Goal: Task Accomplishment & Management: Use online tool/utility

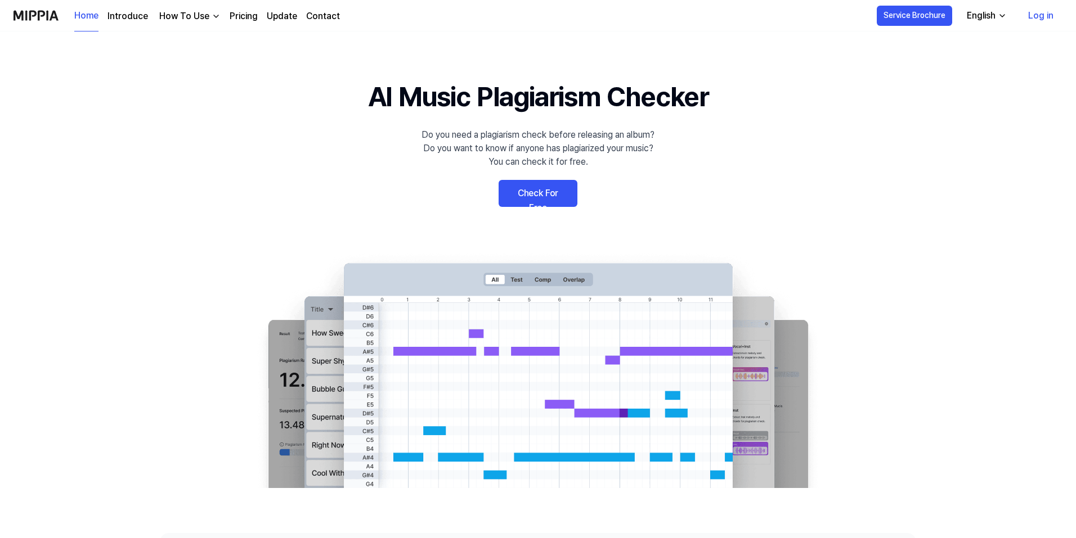
click at [1037, 23] on link "Log in" at bounding box center [1040, 16] width 43 height 32
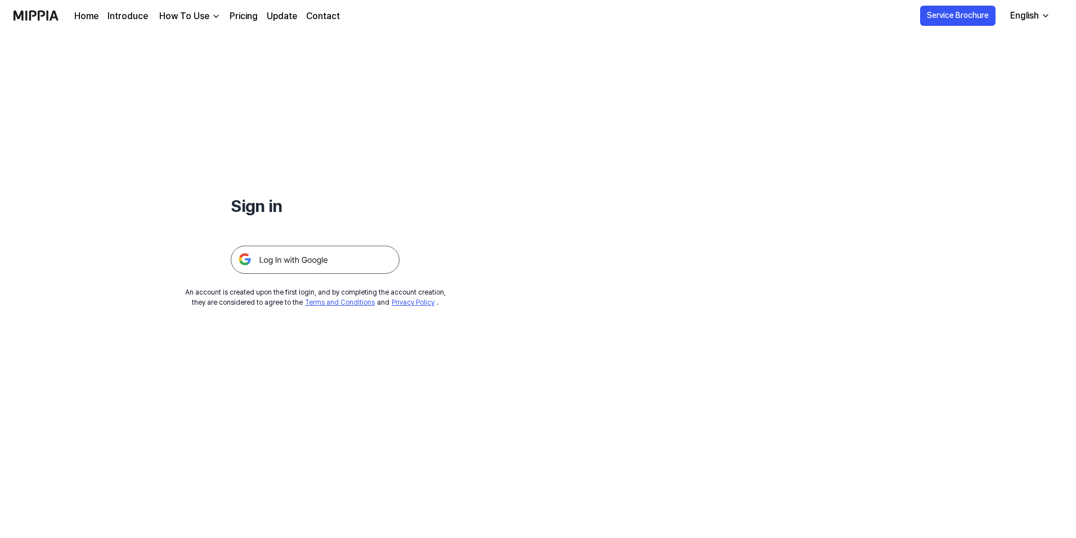
click at [334, 257] on img at bounding box center [315, 260] width 169 height 28
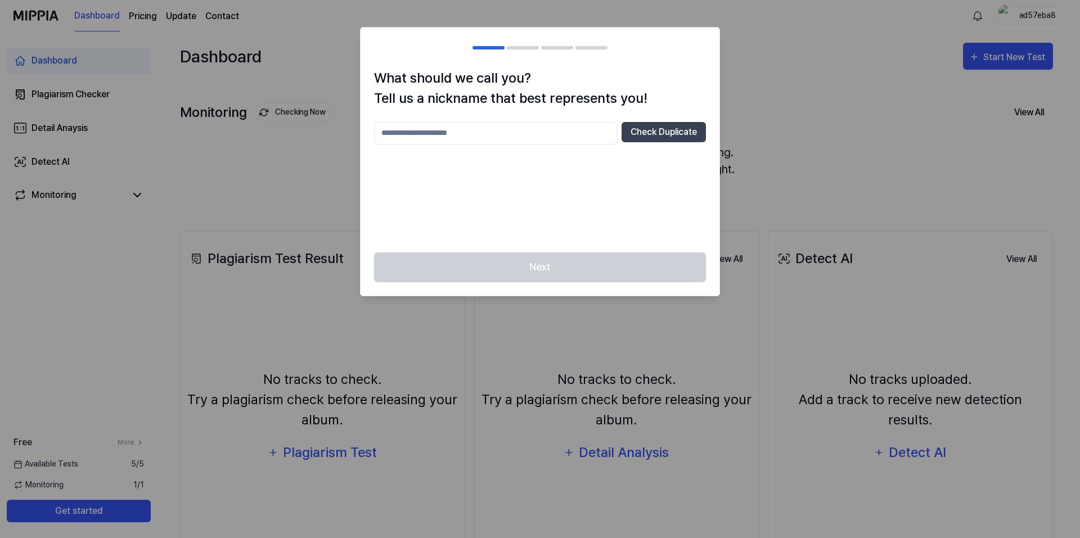
click at [455, 132] on input "text" at bounding box center [495, 133] width 243 height 23
type input "******"
drag, startPoint x: 606, startPoint y: 169, endPoint x: 651, endPoint y: 147, distance: 49.8
click at [607, 169] on div "****** Check Duplicate" at bounding box center [540, 180] width 332 height 117
click at [658, 133] on button "Check Duplicate" at bounding box center [664, 132] width 84 height 20
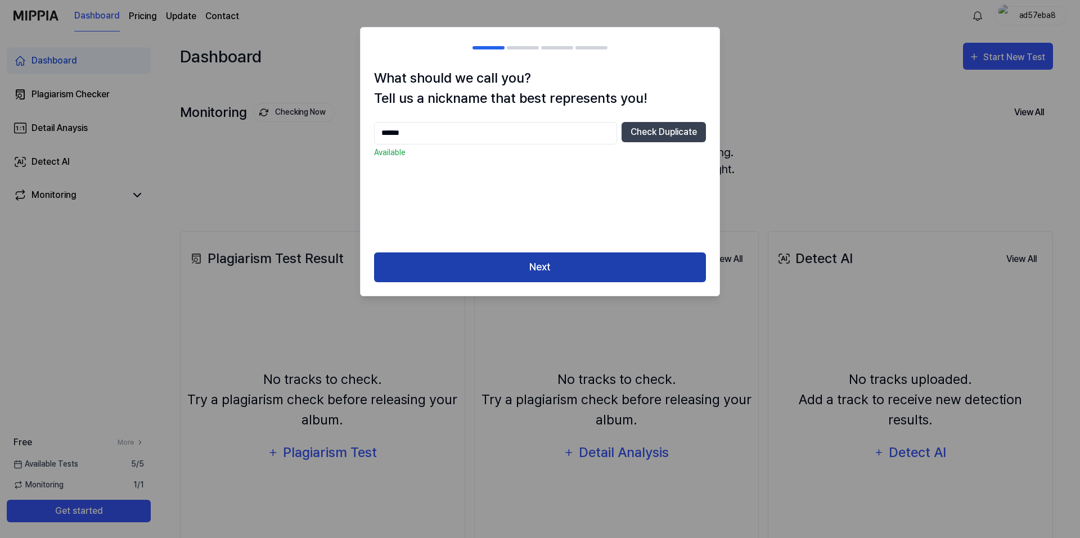
click at [573, 276] on button "Next" at bounding box center [540, 268] width 332 height 30
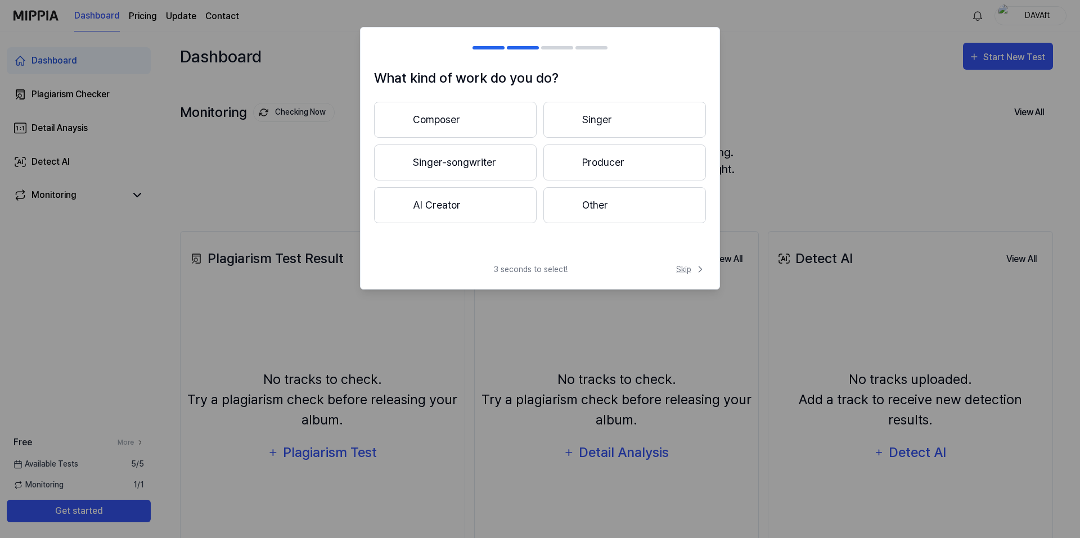
click at [689, 271] on span "Skip" at bounding box center [691, 270] width 30 height 12
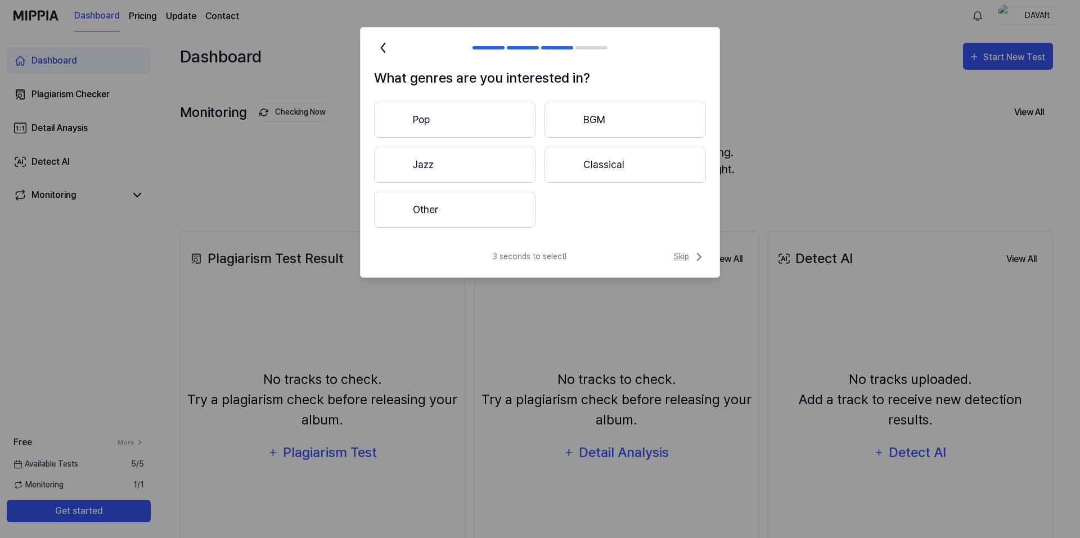
click at [687, 259] on span "Skip" at bounding box center [690, 257] width 32 height 14
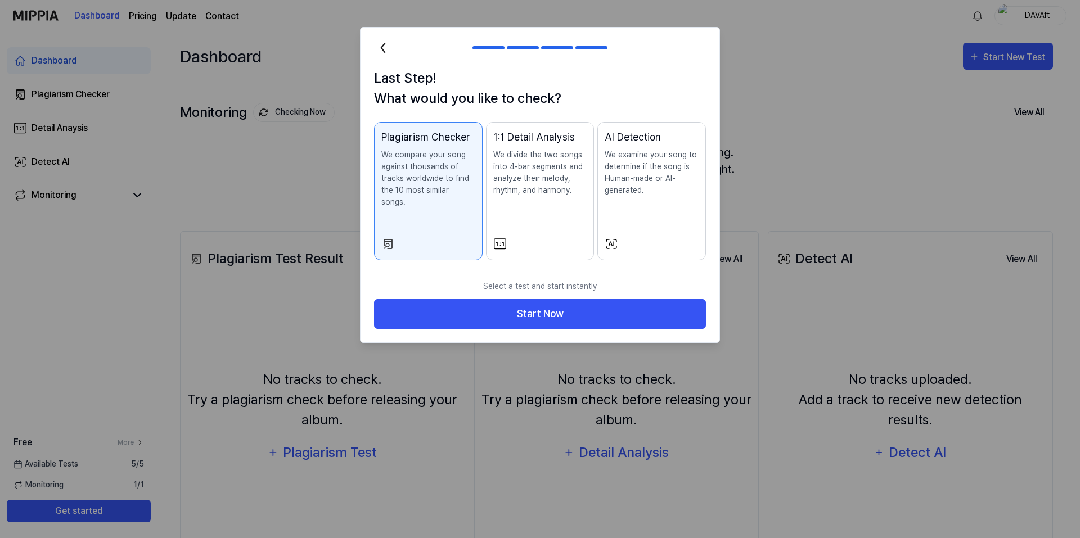
click at [546, 214] on div "1:1 Detail Analysis We divide the two songs into 4-bar segments and analyze the…" at bounding box center [540, 173] width 94 height 89
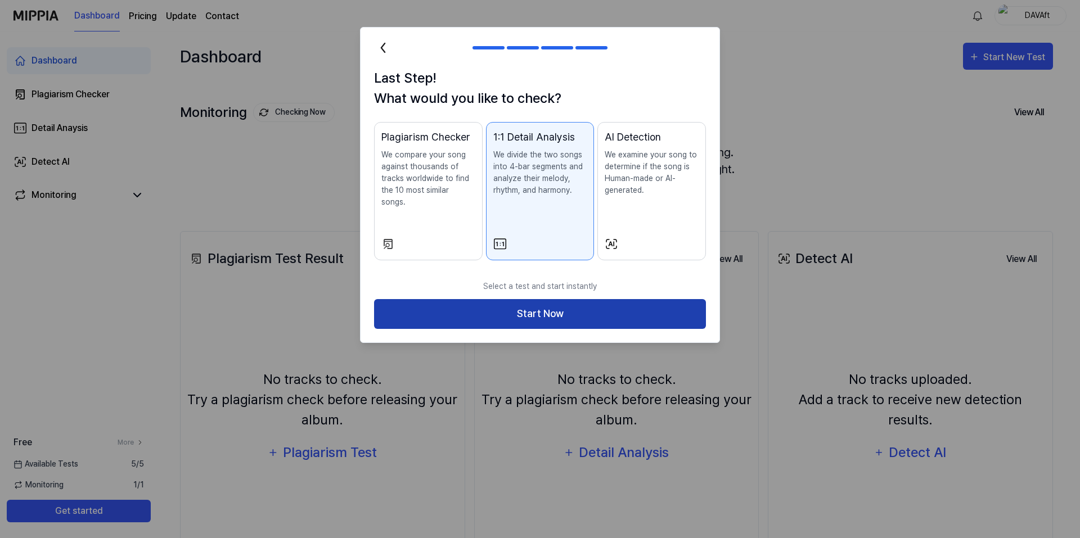
click at [615, 302] on button "Start Now" at bounding box center [540, 314] width 332 height 30
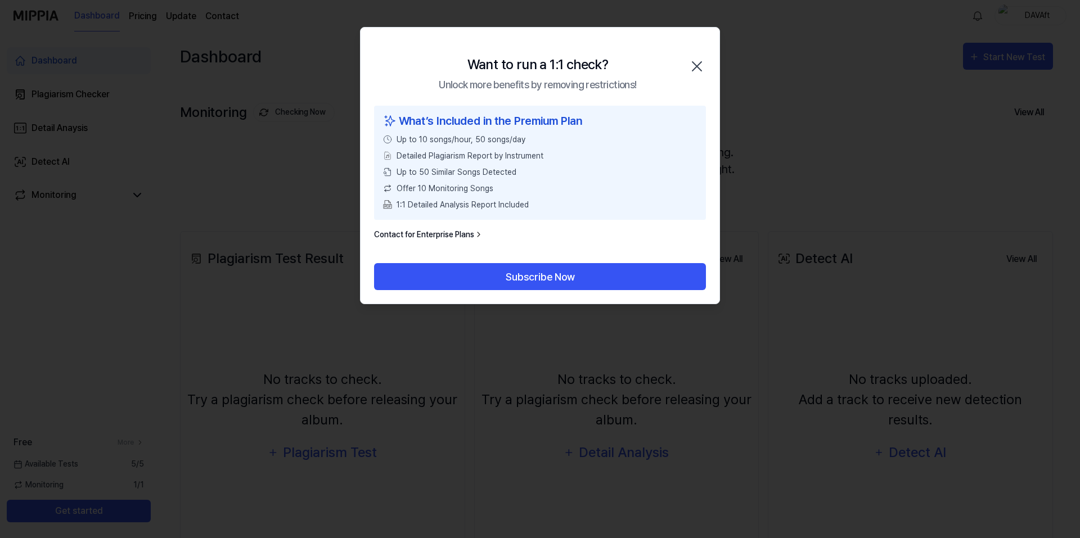
click at [701, 64] on icon "button" at bounding box center [697, 66] width 18 height 18
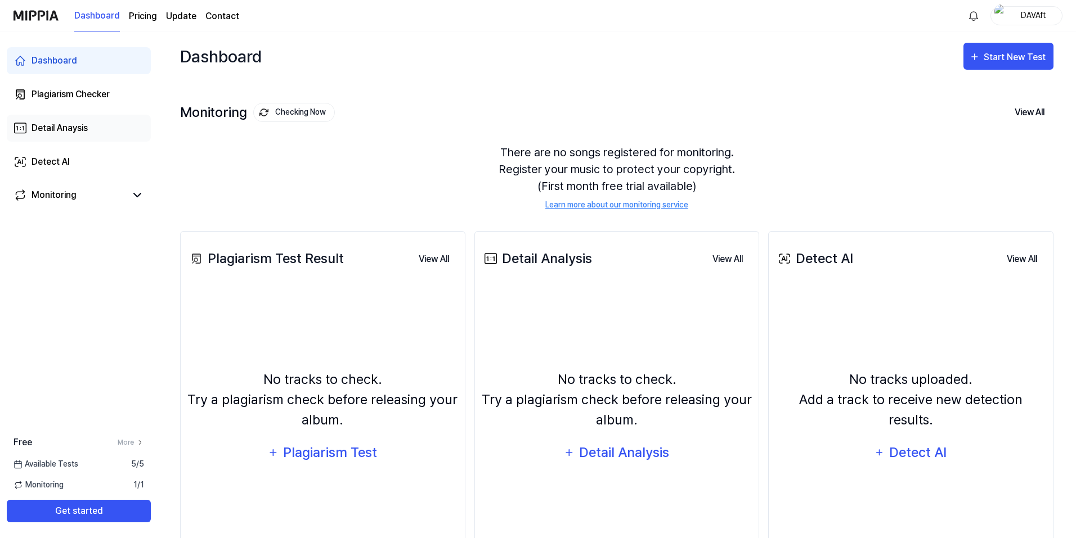
click at [80, 129] on div "Detail Anaysis" at bounding box center [60, 129] width 56 height 14
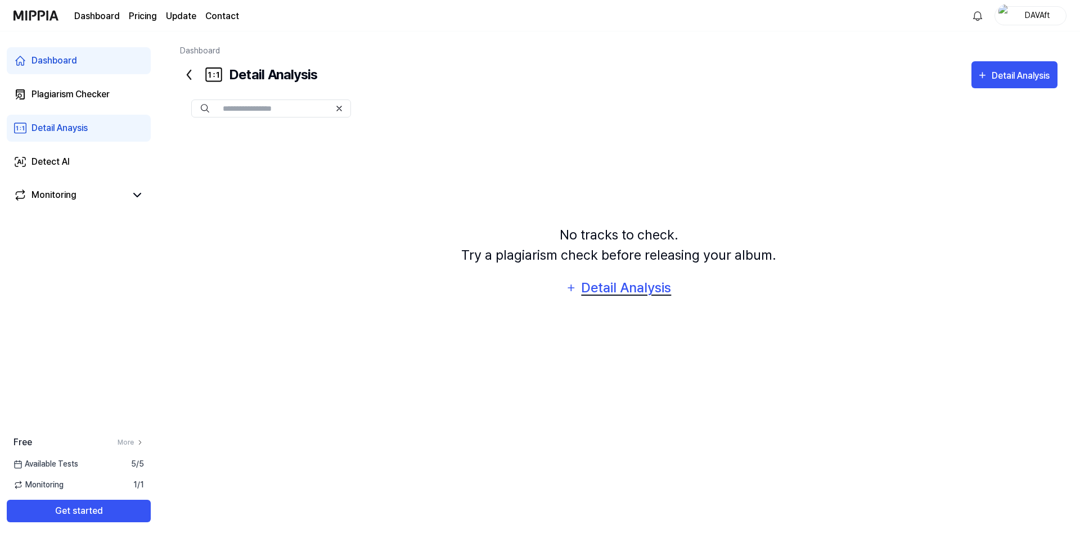
click at [601, 285] on div "Detail Analysis" at bounding box center [627, 287] width 92 height 21
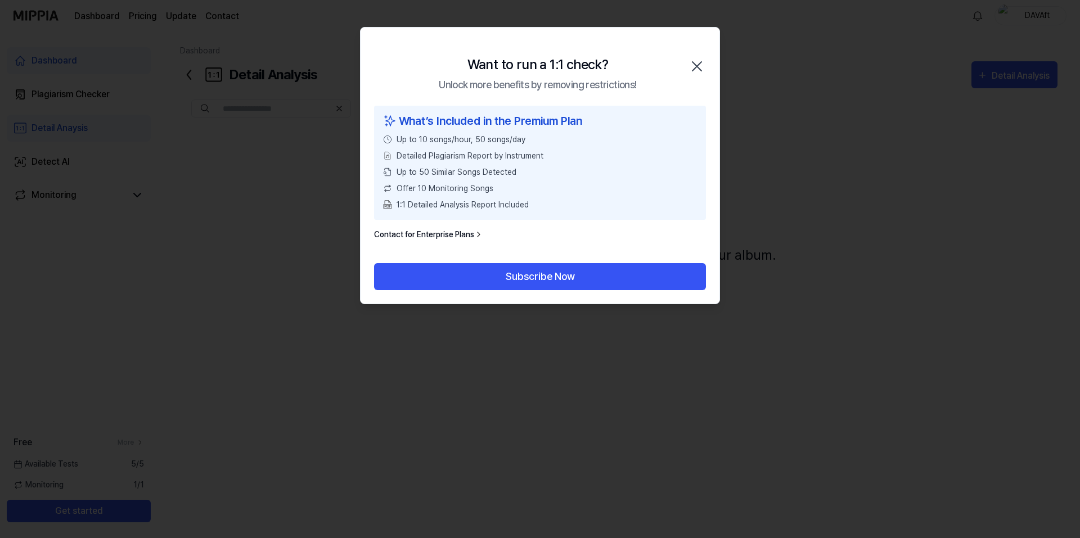
click at [694, 66] on icon "button" at bounding box center [697, 66] width 18 height 18
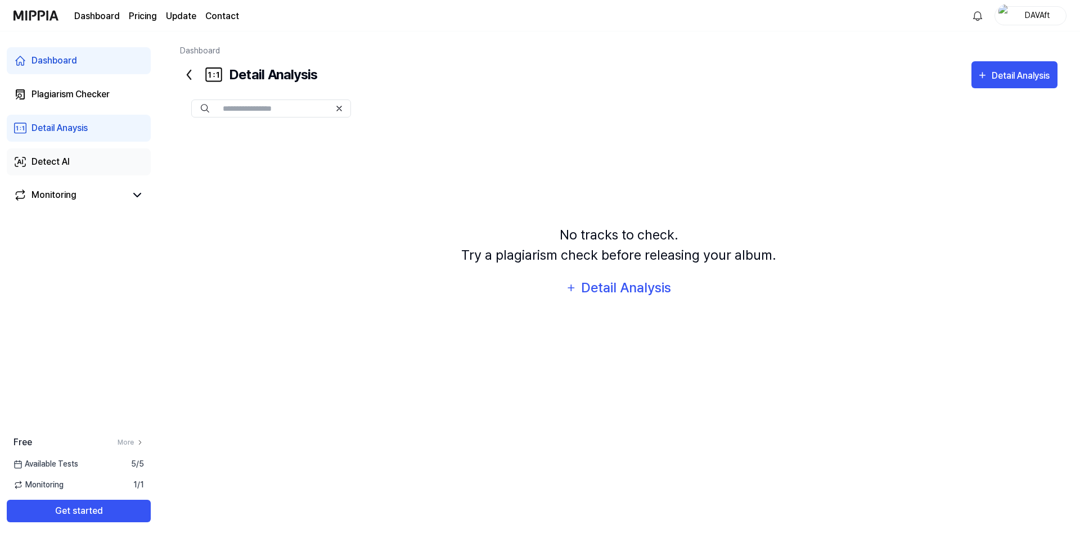
click at [75, 163] on link "Detect AI" at bounding box center [79, 162] width 144 height 27
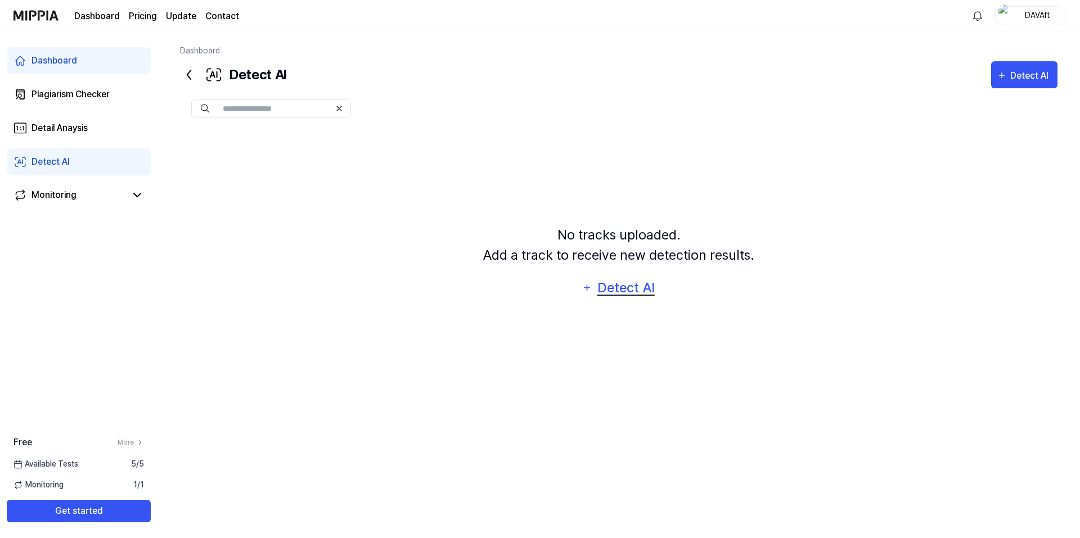
click at [629, 288] on div "Detect AI" at bounding box center [626, 287] width 60 height 21
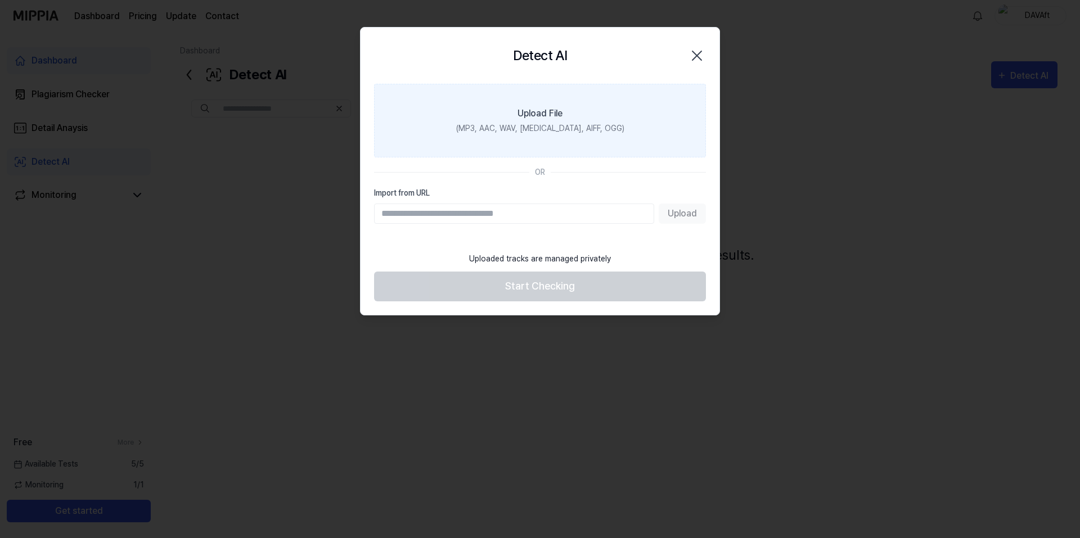
click at [542, 128] on div "(MP3, AAC, WAV, FLAC, AIFF, OGG)" at bounding box center [540, 129] width 168 height 12
click at [0, 0] on input "Upload File (MP3, AAC, WAV, FLAC, AIFF, OGG)" at bounding box center [0, 0] width 0 height 0
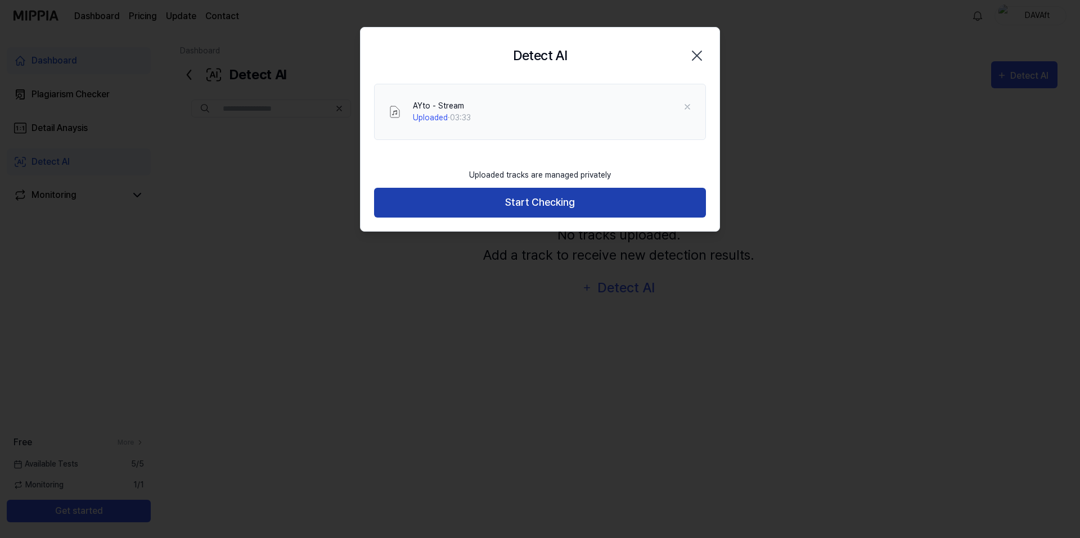
click at [573, 201] on button "Start Checking" at bounding box center [540, 203] width 332 height 30
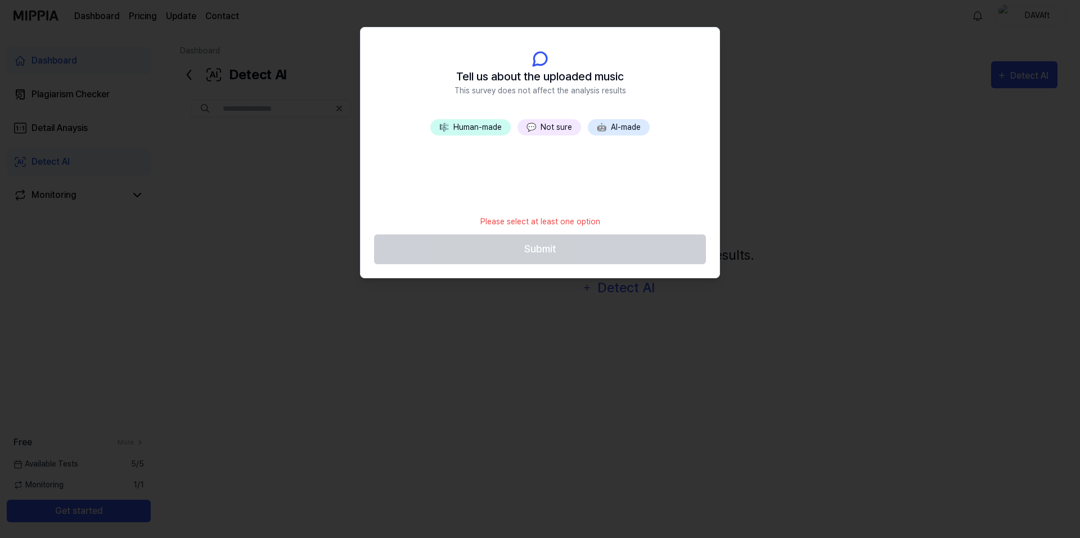
click at [565, 133] on button "💬 Not sure" at bounding box center [550, 127] width 64 height 16
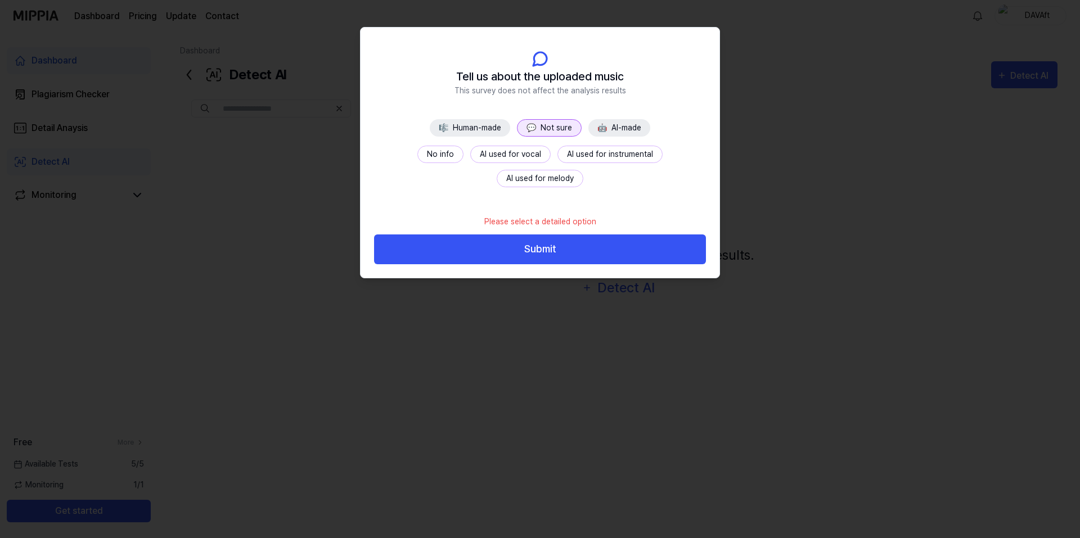
click at [417, 147] on button "No info" at bounding box center [440, 154] width 46 height 17
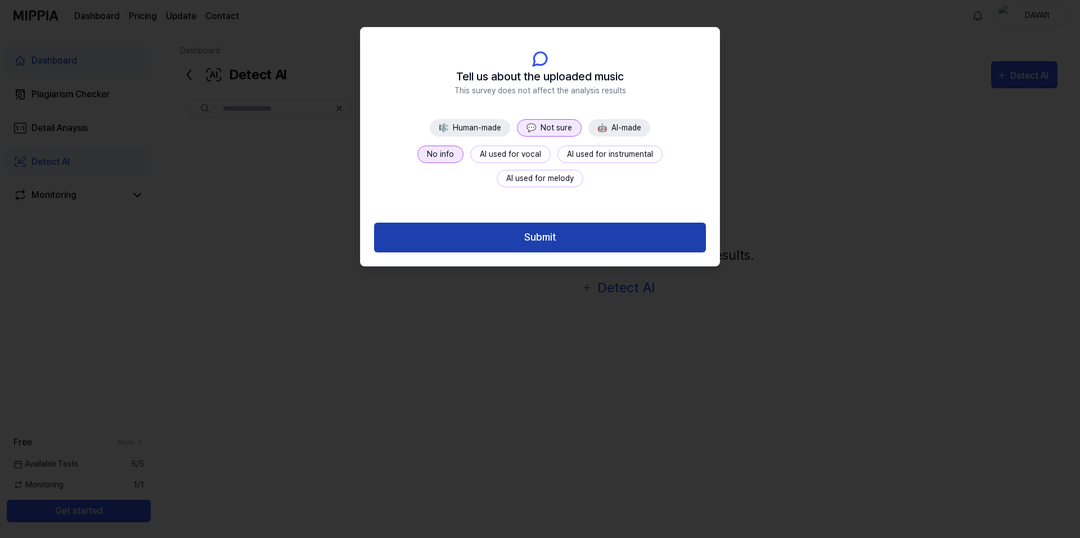
click at [588, 238] on button "Submit" at bounding box center [540, 238] width 332 height 30
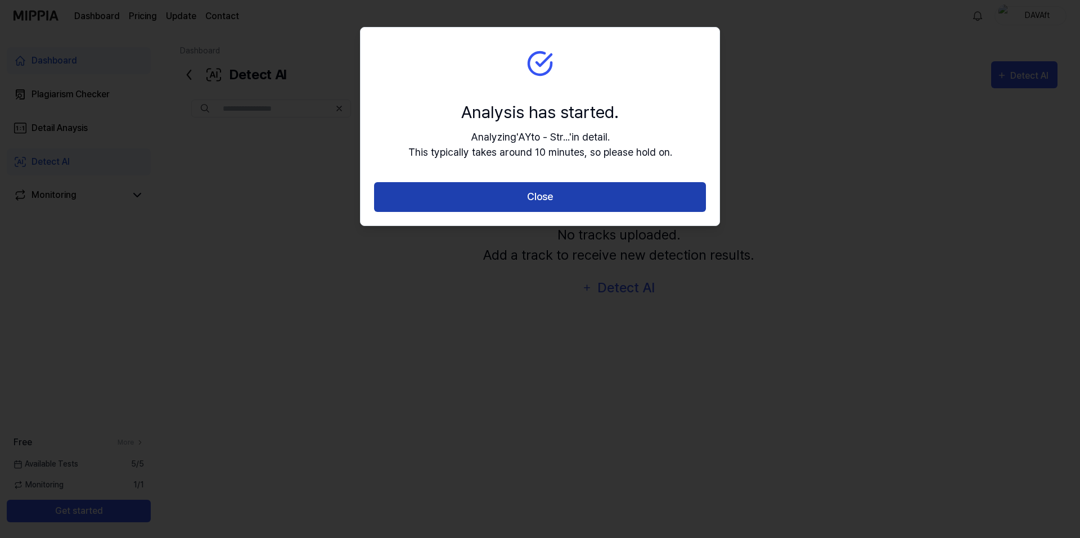
click at [575, 199] on button "Close" at bounding box center [540, 197] width 332 height 30
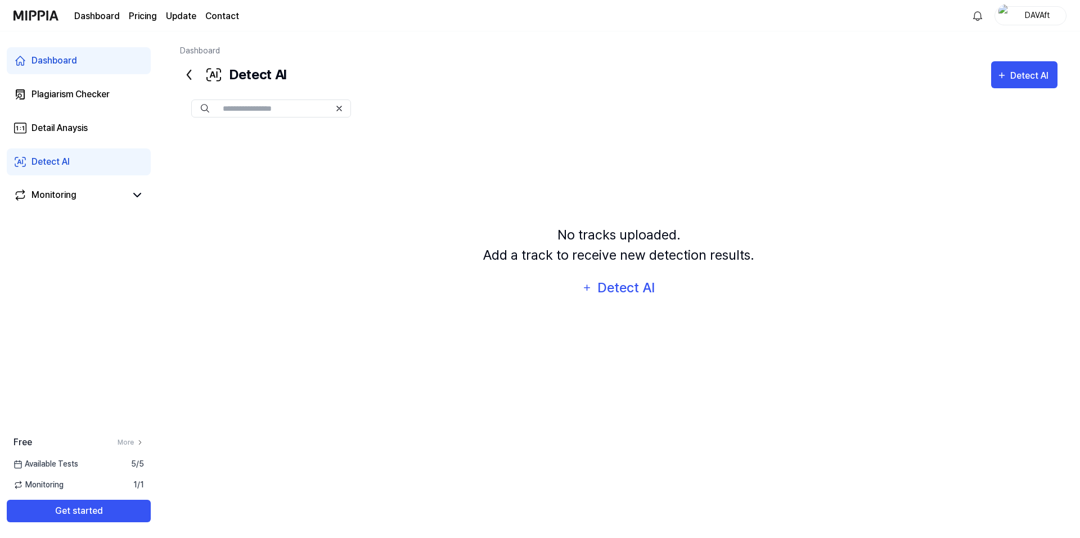
click at [357, 146] on div "No tracks uploaded. Add a track to receive new detection results. Detect AI" at bounding box center [619, 263] width 878 height 269
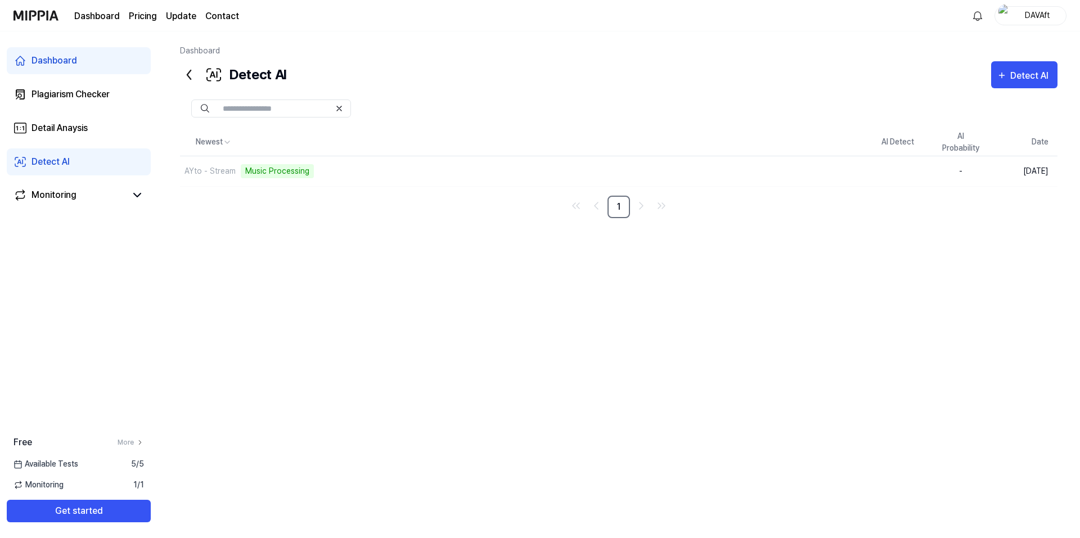
click at [324, 229] on div "Newest AI Detect AI Probability Date AYto - Stream Music Processing Delete - Au…" at bounding box center [619, 304] width 878 height 350
click at [419, 224] on div "Newest AI Detect AI Probability Date AYto - Stream Delete Human 10 % Aug 21, 20…" at bounding box center [619, 304] width 878 height 350
click at [422, 224] on div "Newest AI Detect AI Probability Date AYto - Stream Delete Human 10 % Aug 21, 20…" at bounding box center [619, 304] width 878 height 350
click at [70, 92] on div "Plagiarism Checker" at bounding box center [71, 95] width 78 height 14
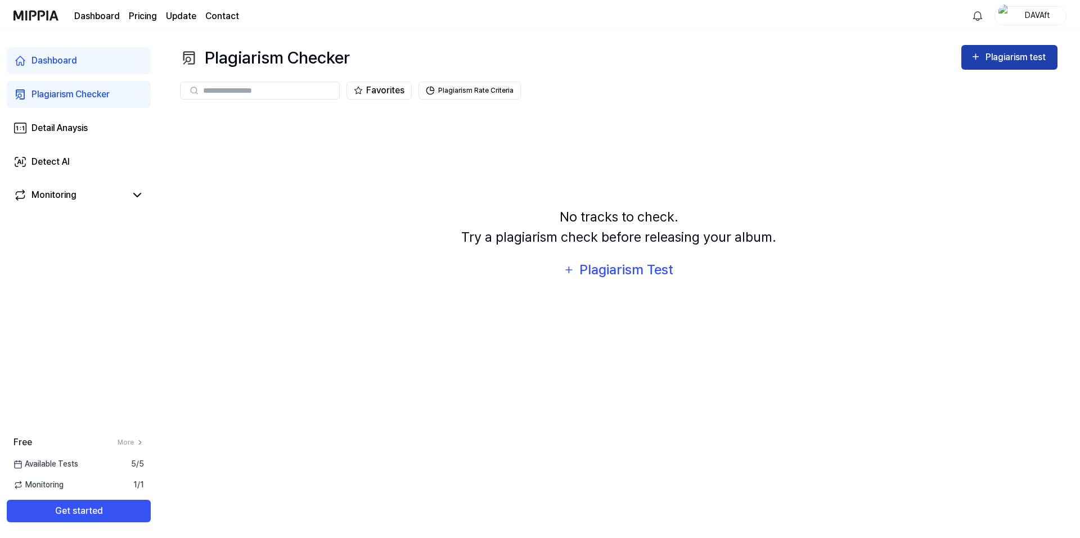
click at [975, 56] on icon "button" at bounding box center [976, 57] width 6 height 6
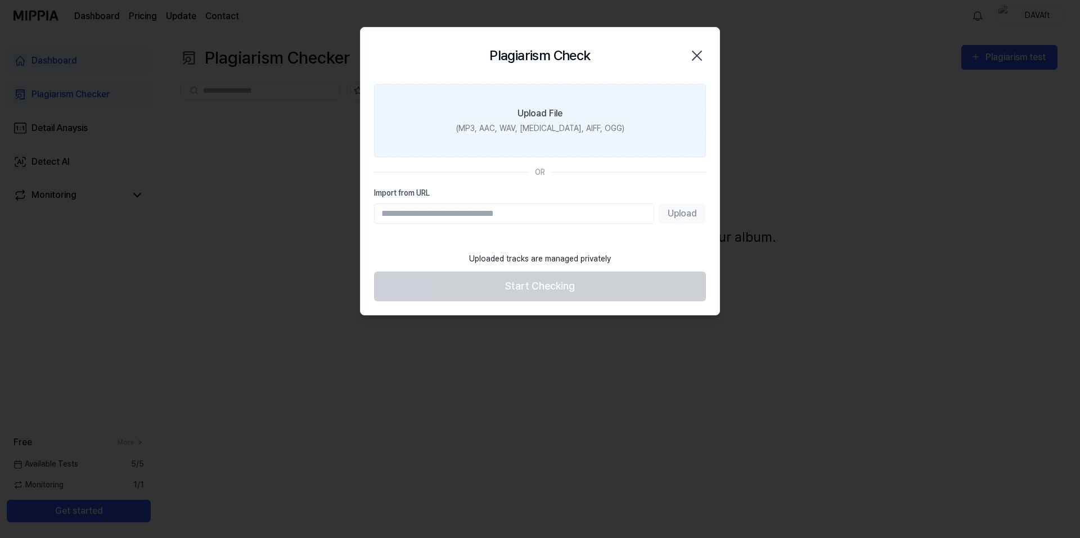
click at [558, 121] on label "Upload File (MP3, AAC, WAV, FLAC, AIFF, OGG)" at bounding box center [540, 121] width 332 height 74
click at [0, 0] on input "Upload File (MP3, AAC, WAV, FLAC, AIFF, OGG)" at bounding box center [0, 0] width 0 height 0
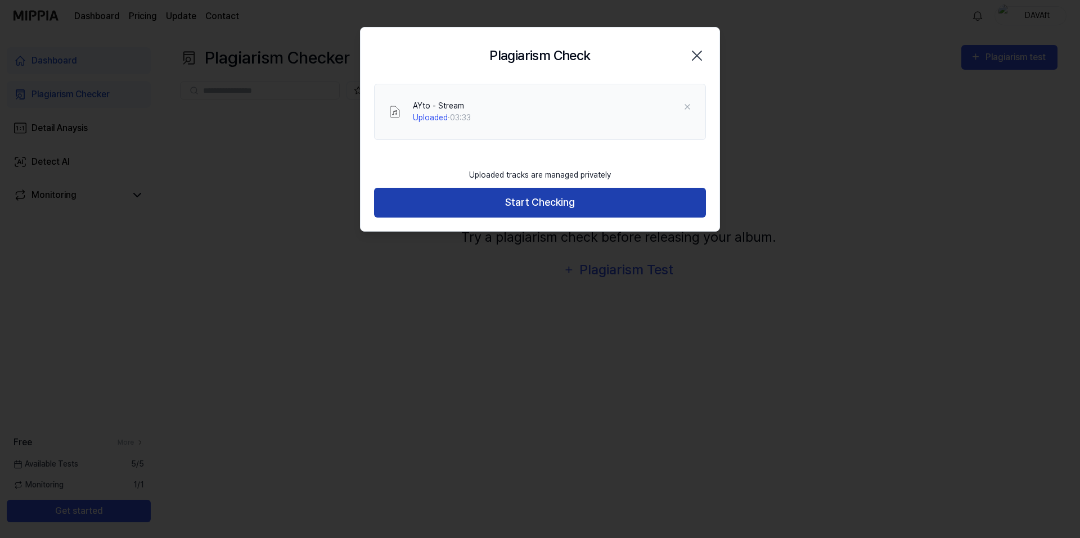
click at [584, 199] on button "Start Checking" at bounding box center [540, 203] width 332 height 30
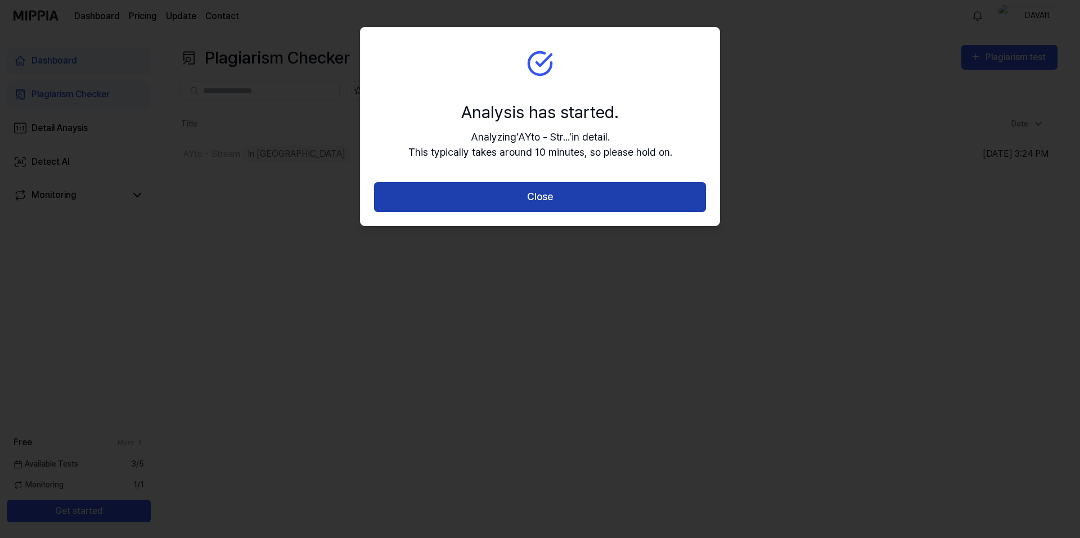
click at [534, 192] on button "Close" at bounding box center [540, 197] width 332 height 30
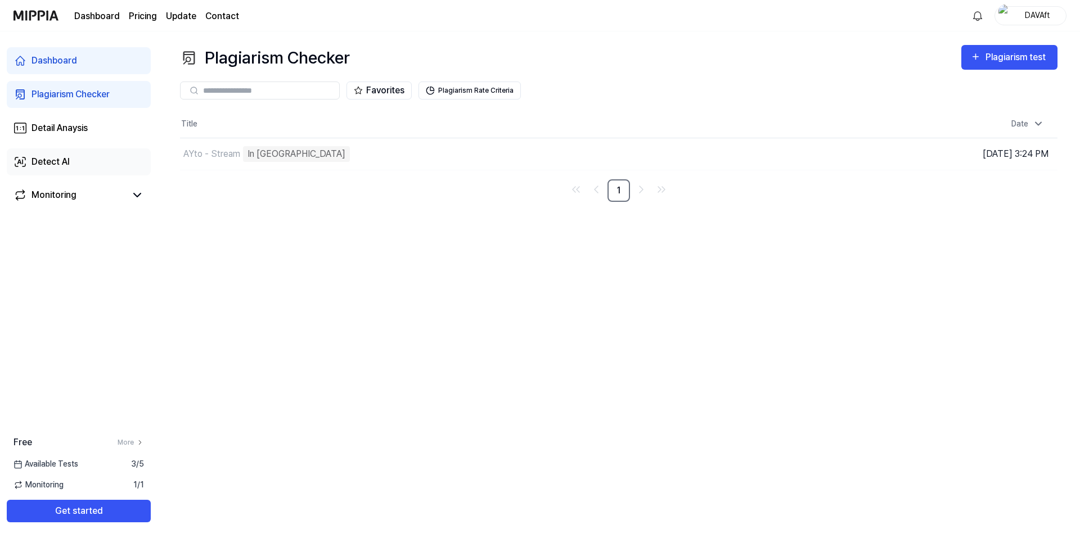
click at [61, 155] on div "Detect AI" at bounding box center [51, 162] width 38 height 14
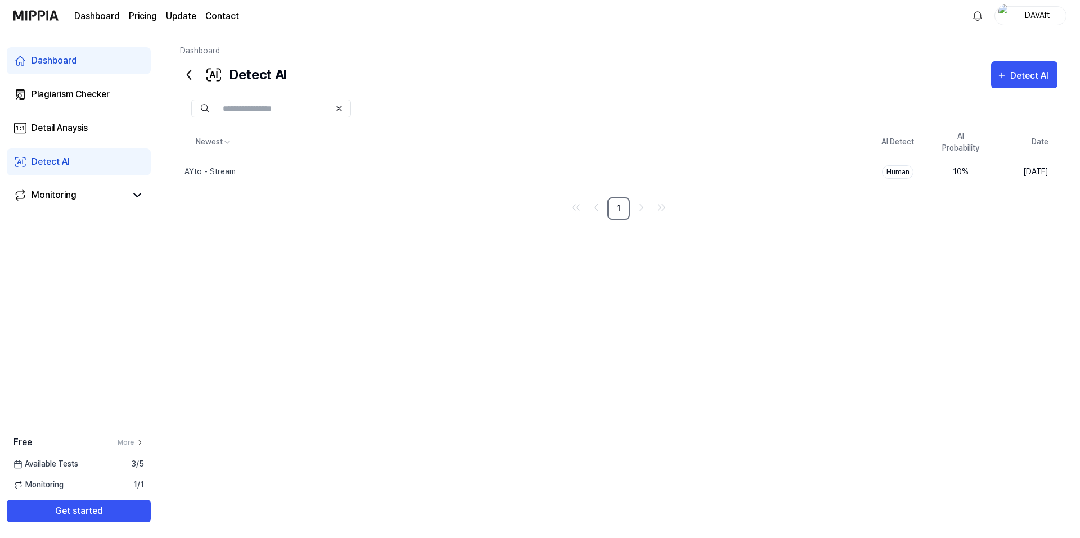
click at [383, 229] on div "Newest AI Detect AI Probability Date AYto - Stream Delete Human 10 % Aug 21, 20…" at bounding box center [619, 304] width 878 height 350
click at [376, 226] on div "Newest AI Detect AI Probability Date AYto - Stream Delete Human 10 % Aug 21, 20…" at bounding box center [619, 304] width 878 height 350
click at [99, 89] on div "Plagiarism Checker" at bounding box center [71, 95] width 78 height 14
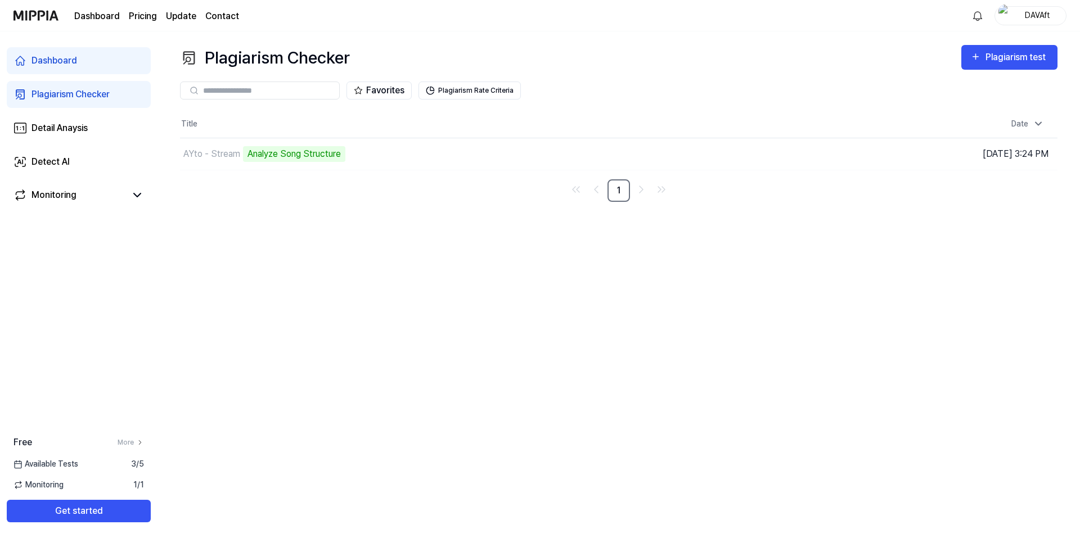
click at [553, 264] on div "Plagiarism Checker Plagiarism test Plagiarism Checker Detail Analysis Detect AI…" at bounding box center [619, 285] width 923 height 507
click at [394, 196] on nav "1" at bounding box center [619, 190] width 878 height 23
click at [88, 163] on link "Detect AI" at bounding box center [79, 162] width 144 height 27
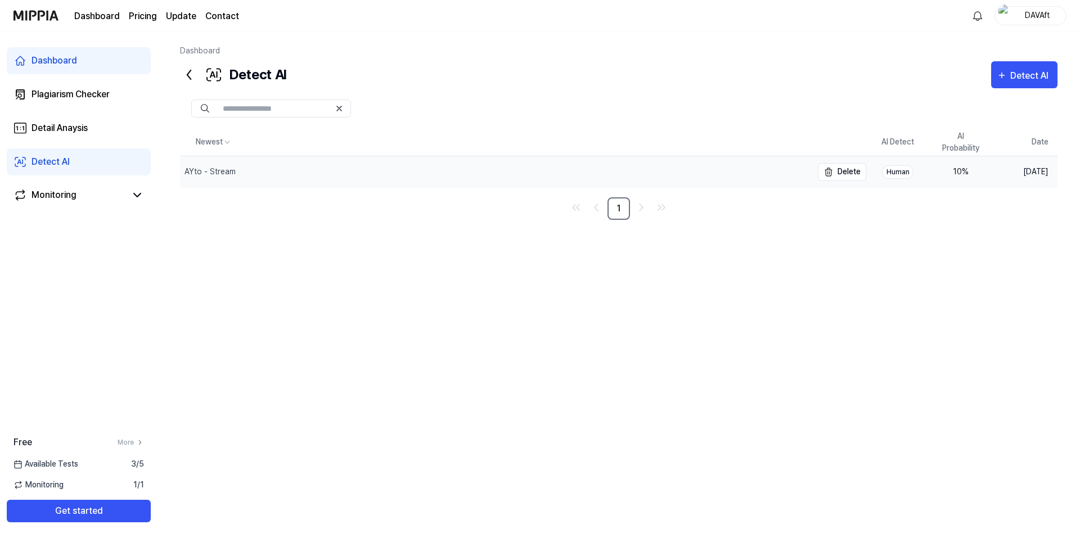
click at [279, 169] on div "AYto - Stream" at bounding box center [496, 172] width 632 height 32
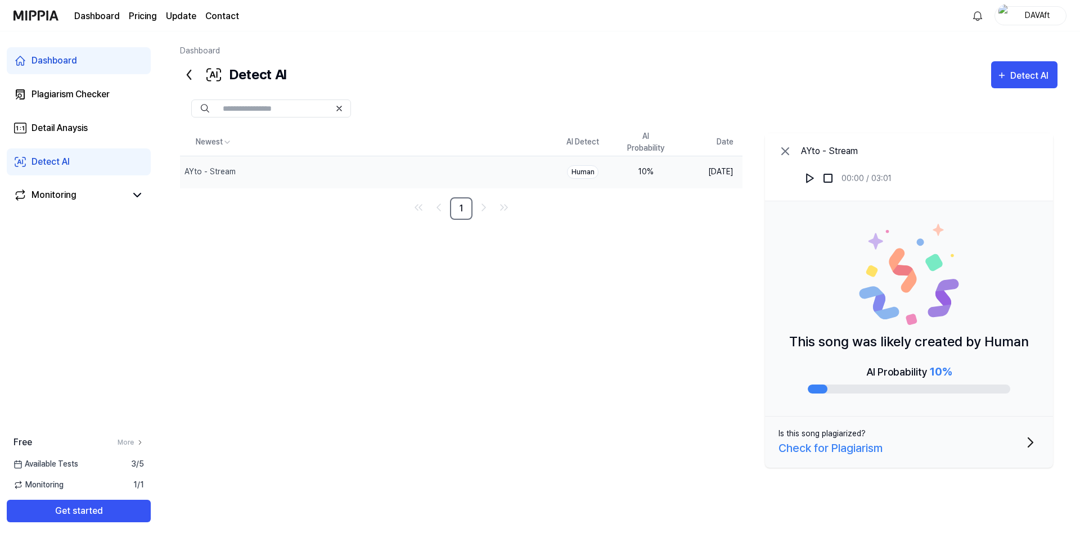
drag, startPoint x: 790, startPoint y: 339, endPoint x: 1033, endPoint y: 343, distance: 243.6
click at [1028, 344] on p "This song was likely created by Human" at bounding box center [909, 342] width 240 height 20
drag, startPoint x: 1029, startPoint y: 340, endPoint x: 796, endPoint y: 340, distance: 233.4
click at [803, 337] on div "This song was likely created by Human AI Probability 10 %" at bounding box center [909, 308] width 288 height 215
drag, startPoint x: 793, startPoint y: 341, endPoint x: 1010, endPoint y: 346, distance: 216.6
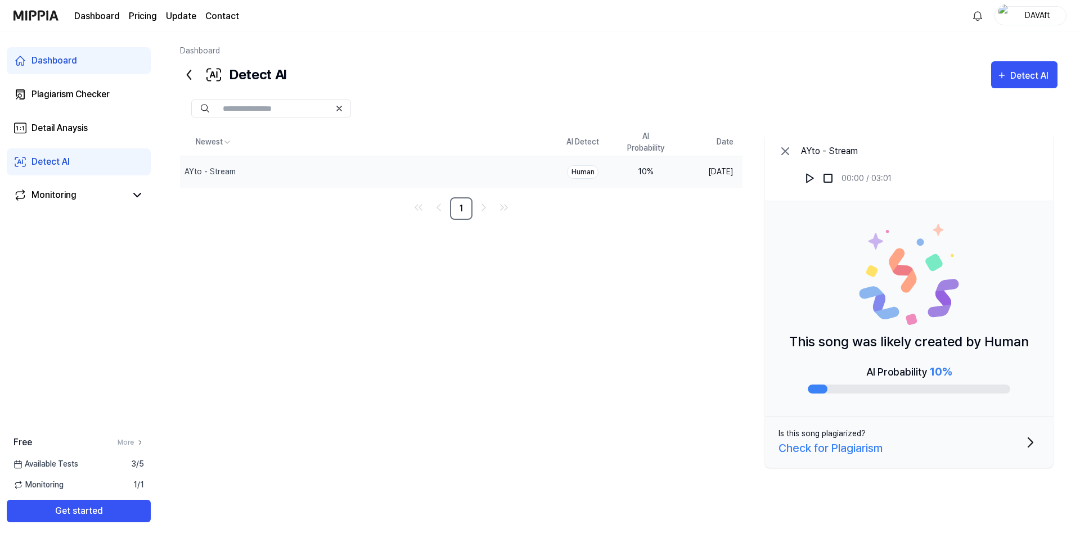
click at [1010, 346] on p "This song was likely created by Human" at bounding box center [909, 342] width 240 height 20
click at [689, 314] on div "Newest AI Detect AI Probability Date AYto - Stream Delete Human 10 % Aug 21, 20…" at bounding box center [619, 304] width 878 height 350
click at [785, 152] on icon at bounding box center [785, 151] width 7 height 7
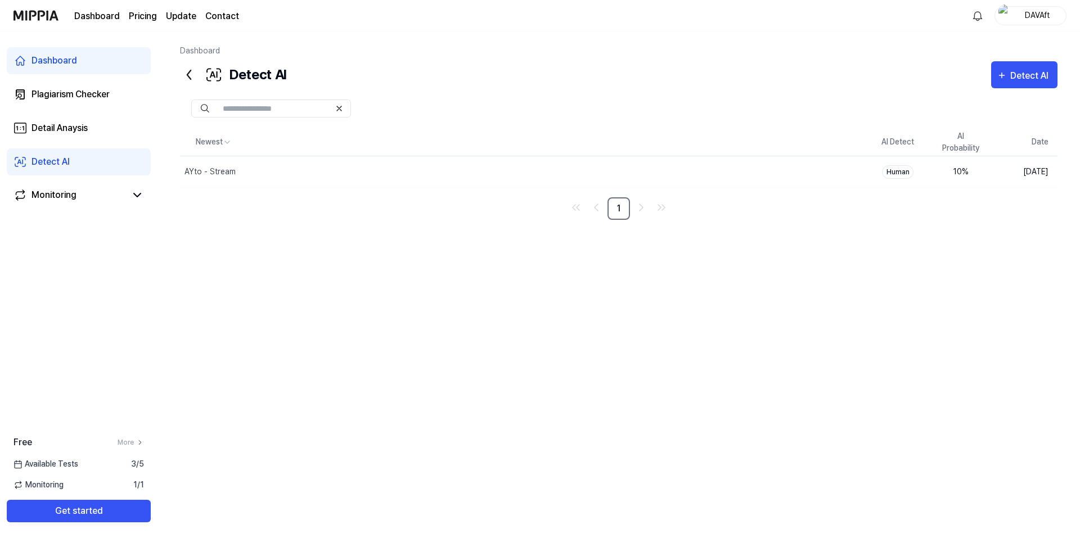
click at [575, 284] on div "Newest AI Detect AI Probability Date AYto - Stream Delete Human 10 % Aug 21, 20…" at bounding box center [619, 304] width 878 height 350
click at [77, 98] on div "Plagiarism Checker" at bounding box center [71, 95] width 78 height 14
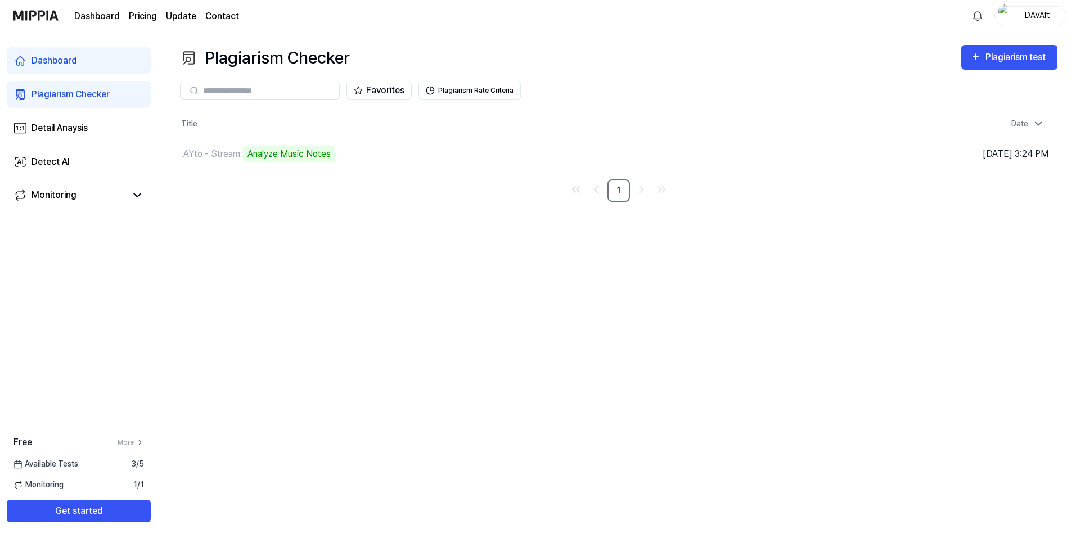
click at [546, 221] on div "Plagiarism Checker Plagiarism test Plagiarism Checker Detail Analysis Detect AI…" at bounding box center [619, 285] width 923 height 507
click at [739, 154] on td "AYto - Stream Analyze Music Notes Go to Results" at bounding box center [509, 154] width 658 height 32
click at [57, 154] on link "Detect AI" at bounding box center [79, 162] width 144 height 27
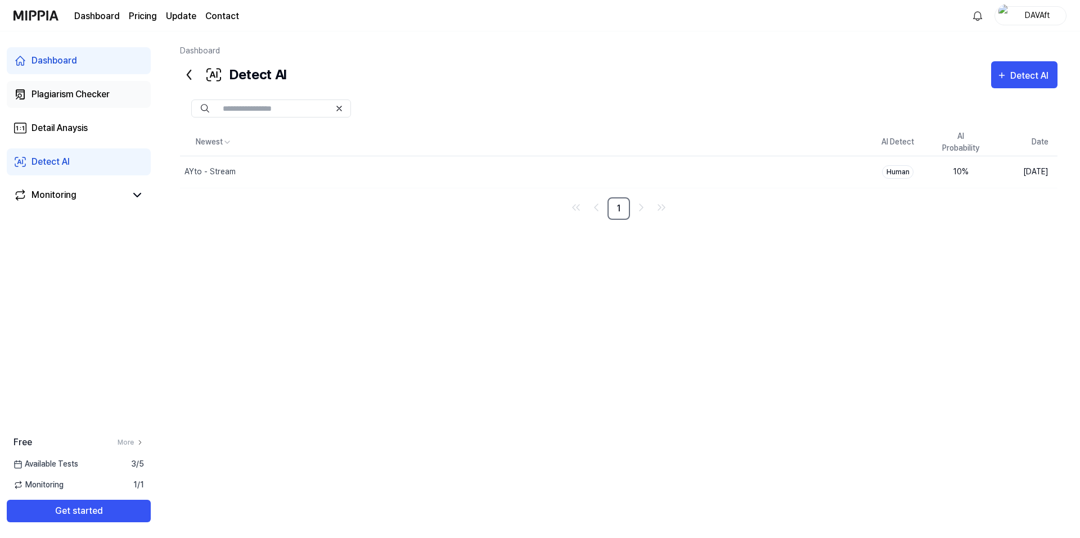
click at [99, 92] on div "Plagiarism Checker" at bounding box center [71, 95] width 78 height 14
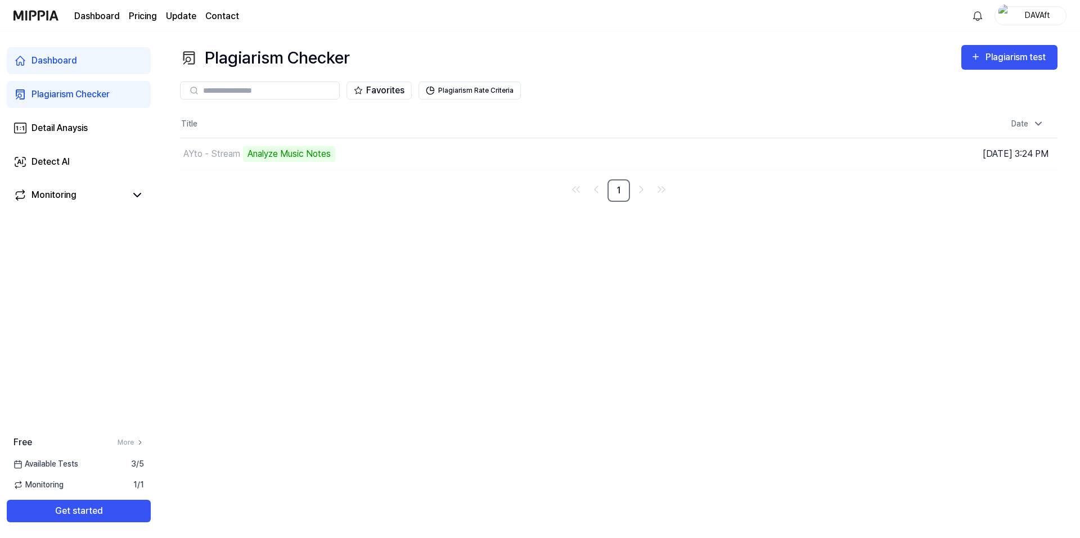
click at [449, 242] on div "Plagiarism Checker Plagiarism test Plagiarism Checker Detail Analysis Detect AI…" at bounding box center [619, 285] width 923 height 507
click at [505, 223] on div "Plagiarism Checker Plagiarism test Plagiarism Checker Detail Analysis Detect AI…" at bounding box center [619, 285] width 923 height 507
click at [840, 271] on div "Plagiarism Checker Plagiarism test Plagiarism Checker Detail Analysis Detect AI…" at bounding box center [619, 285] width 923 height 507
click at [752, 153] on button "Go to Results" at bounding box center [758, 154] width 60 height 18
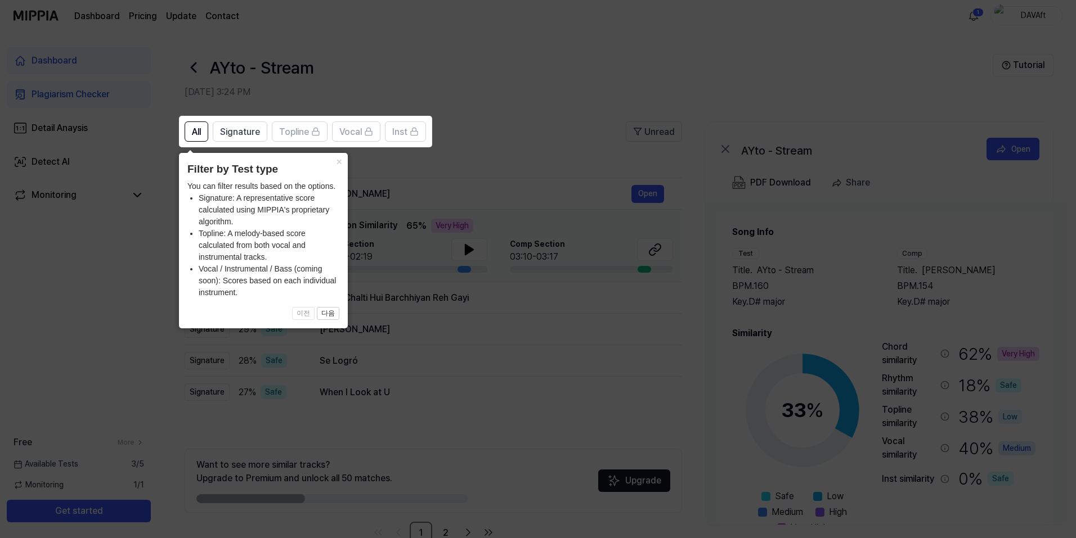
click at [491, 168] on icon at bounding box center [540, 269] width 1080 height 538
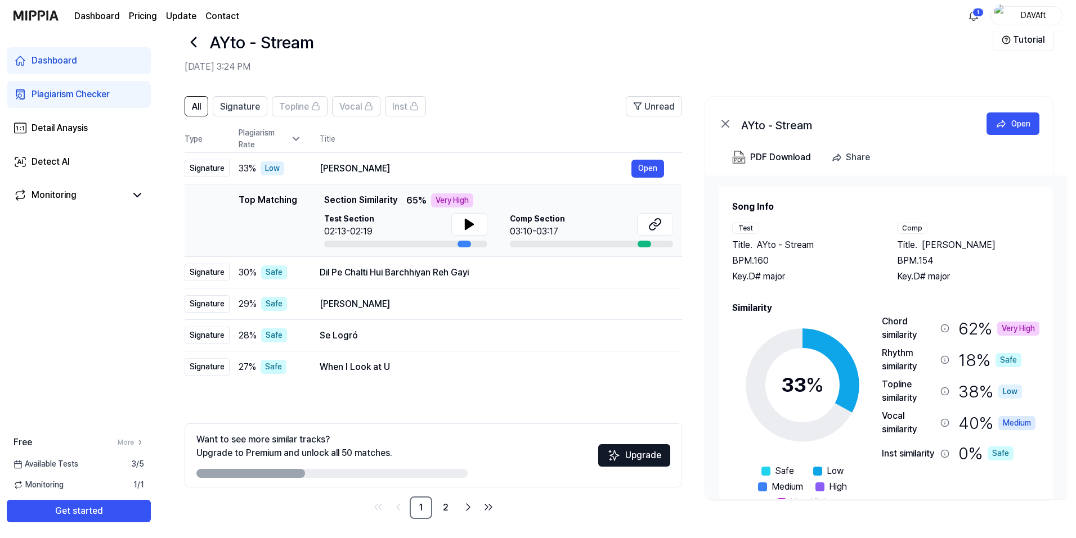
scroll to position [29, 0]
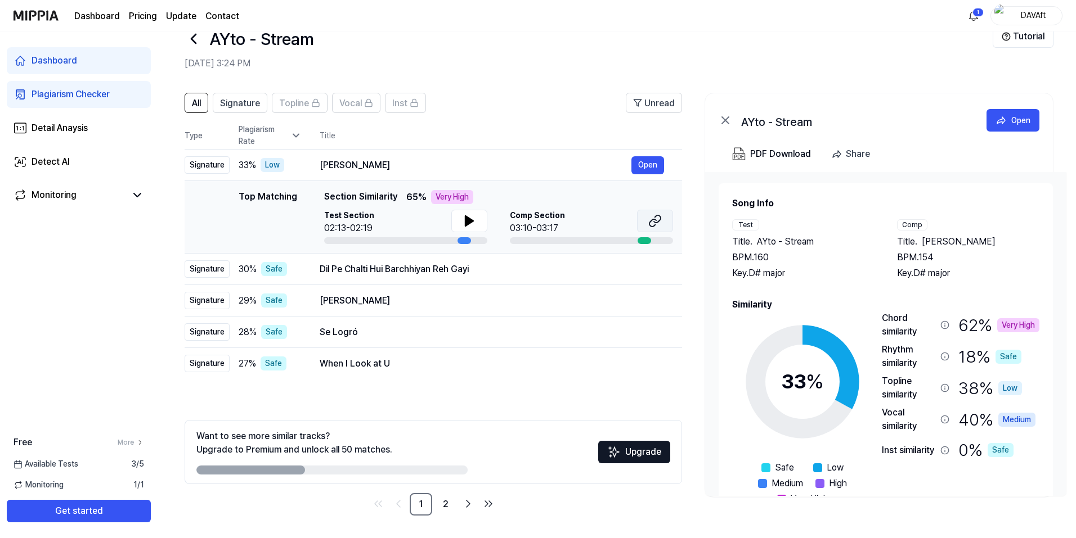
click at [655, 220] on icon at bounding box center [652, 222] width 7 height 7
click at [696, 235] on div "All Signature Topline Vocal Inst Unread All Signature Topline Vocal Inst Type P…" at bounding box center [617, 310] width 918 height 457
click at [691, 230] on div "All Signature Topline Vocal Inst Unread All Signature Topline Vocal Inst Type P…" at bounding box center [617, 310] width 918 height 457
click at [250, 100] on span "Signature" at bounding box center [240, 104] width 40 height 14
click at [198, 102] on span "All" at bounding box center [196, 104] width 9 height 14
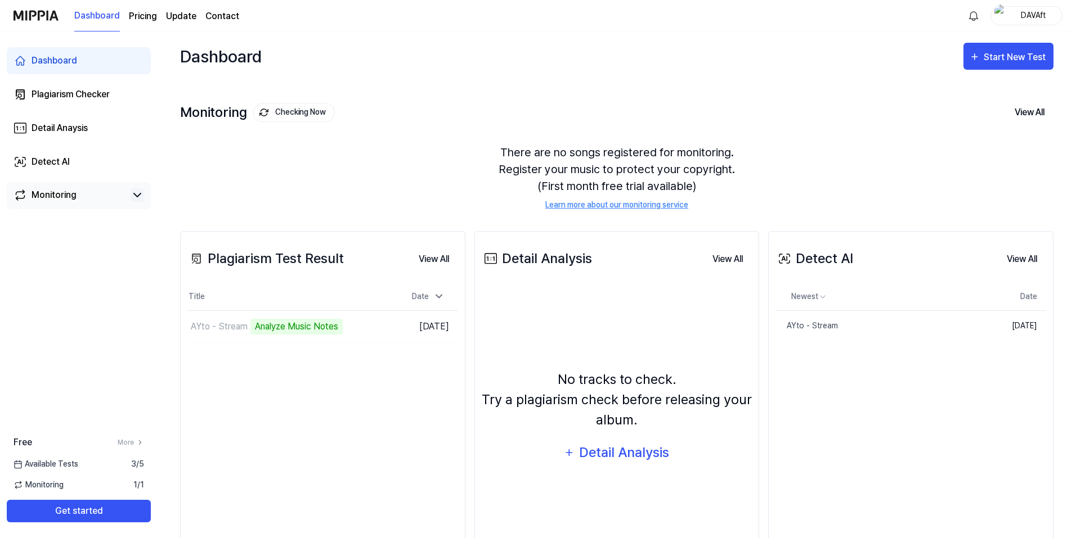
click at [141, 197] on icon at bounding box center [138, 195] width 14 height 14
click at [137, 194] on icon at bounding box center [137, 195] width 7 height 3
click at [143, 17] on page\) "Pricing" at bounding box center [143, 17] width 28 height 14
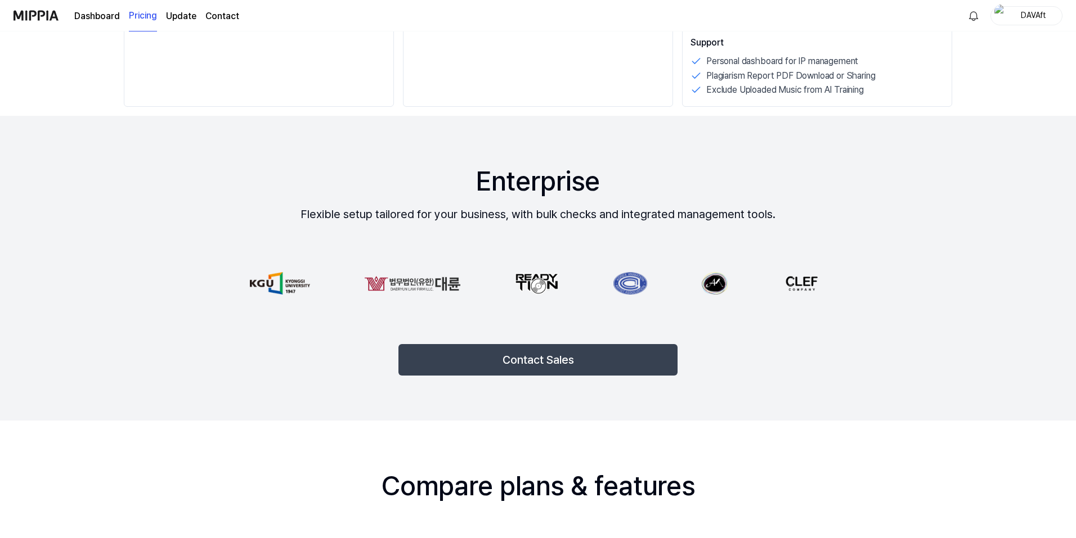
scroll to position [675, 0]
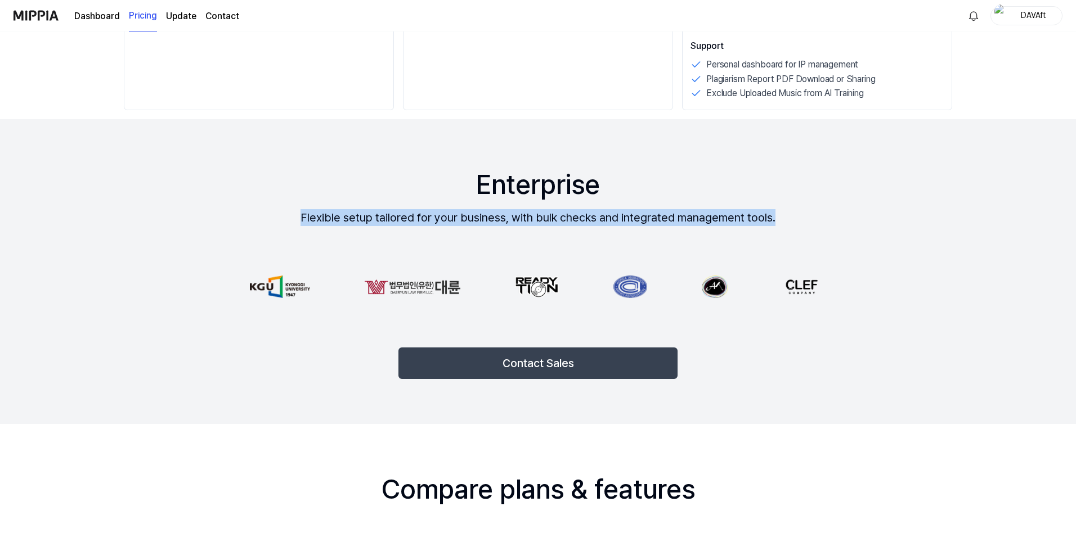
drag, startPoint x: 347, startPoint y: 212, endPoint x: 779, endPoint y: 208, distance: 432.0
click at [779, 208] on div "Enterprise Flexible setup tailored for your business, with bulk checks and inte…" at bounding box center [537, 271] width 855 height 305
click at [771, 195] on div at bounding box center [771, 195] width 0 height 0
click at [709, 199] on div "Enterprise Flexible setup tailored for your business, with bulk checks and inte…" at bounding box center [537, 271] width 855 height 305
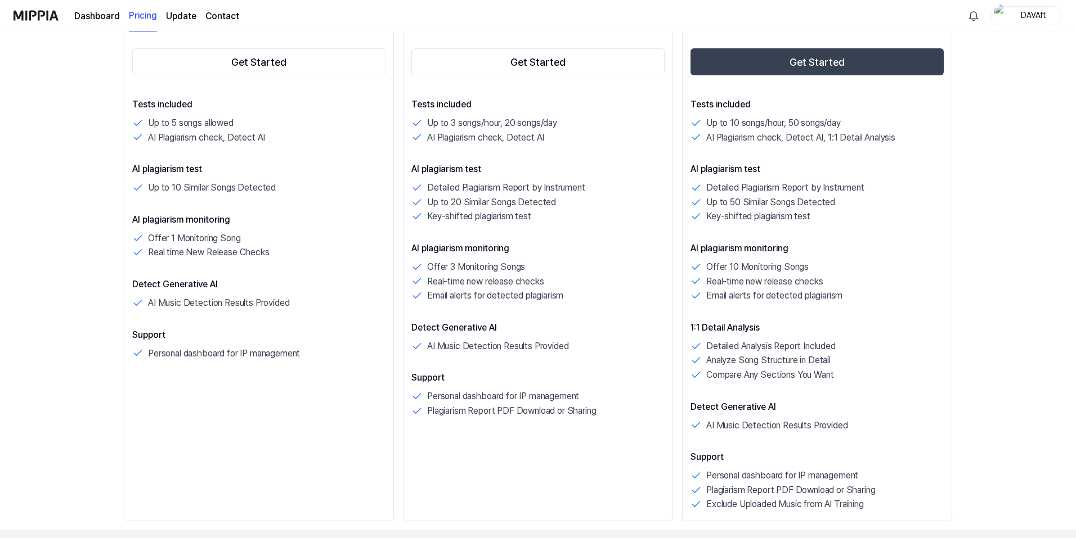
scroll to position [320, 0]
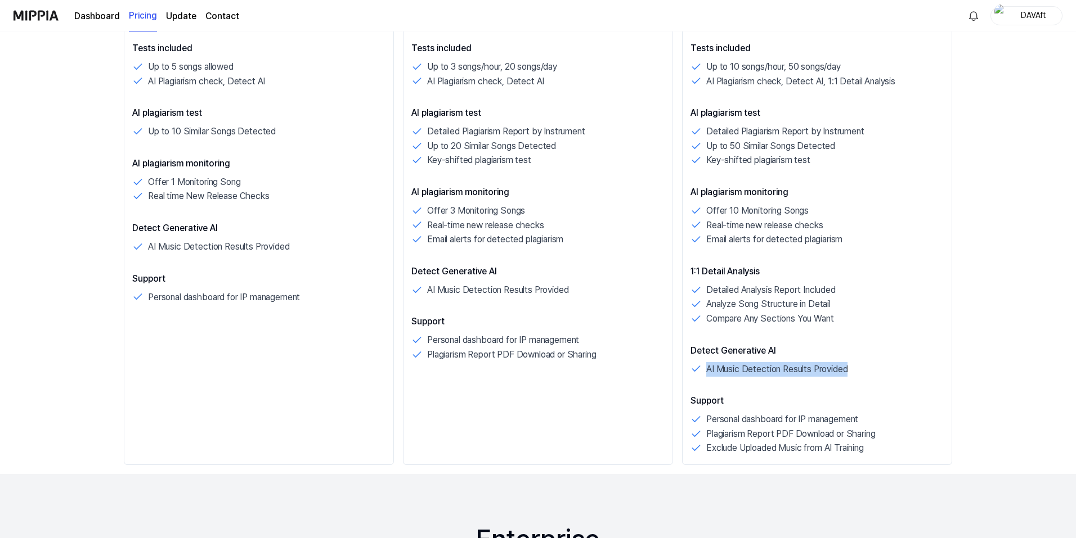
drag, startPoint x: 856, startPoint y: 366, endPoint x: 704, endPoint y: 374, distance: 152.1
click at [704, 372] on div "AI Music Detection Results Provided" at bounding box center [816, 369] width 253 height 15
click at [697, 375] on div at bounding box center [697, 375] width 0 height 0
click at [643, 287] on div "AI Music Detection Results Provided" at bounding box center [537, 290] width 253 height 15
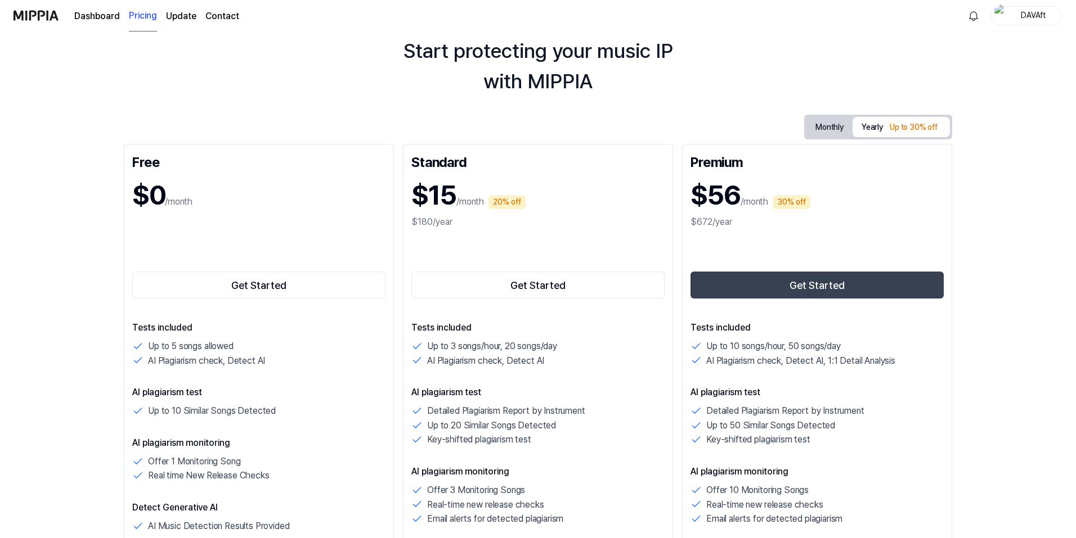
scroll to position [0, 0]
